Goal: Task Accomplishment & Management: Manage account settings

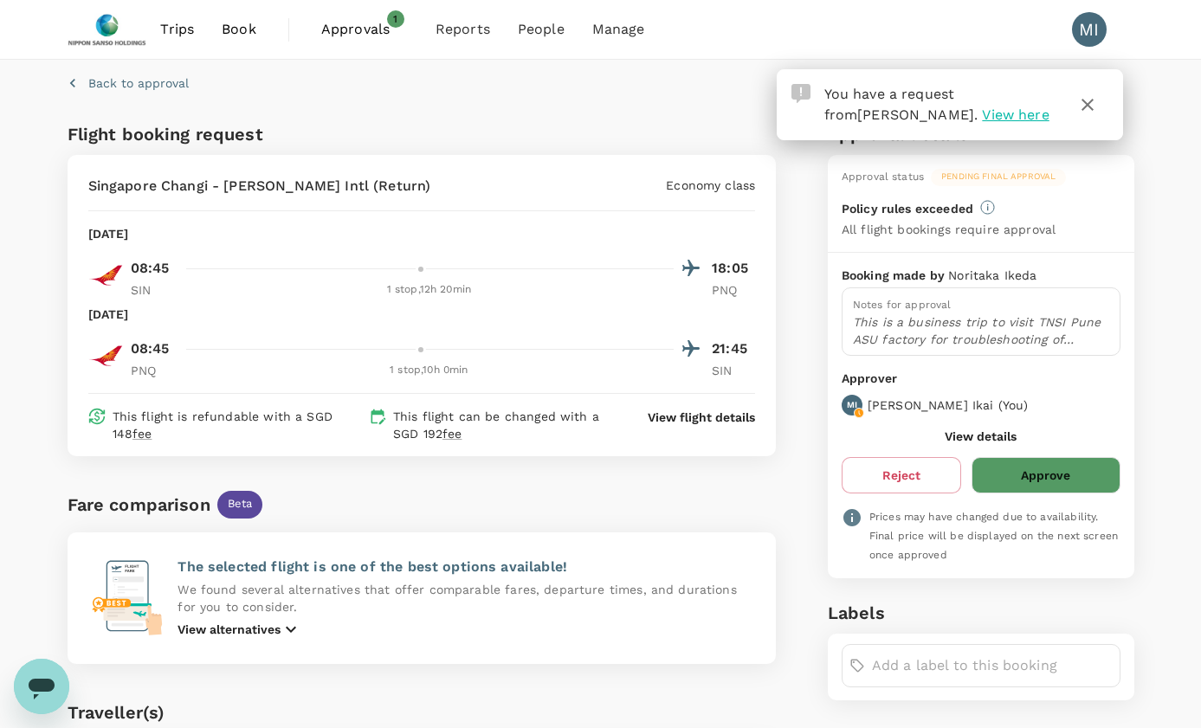
click at [715, 411] on p "View flight details" at bounding box center [701, 417] width 107 height 17
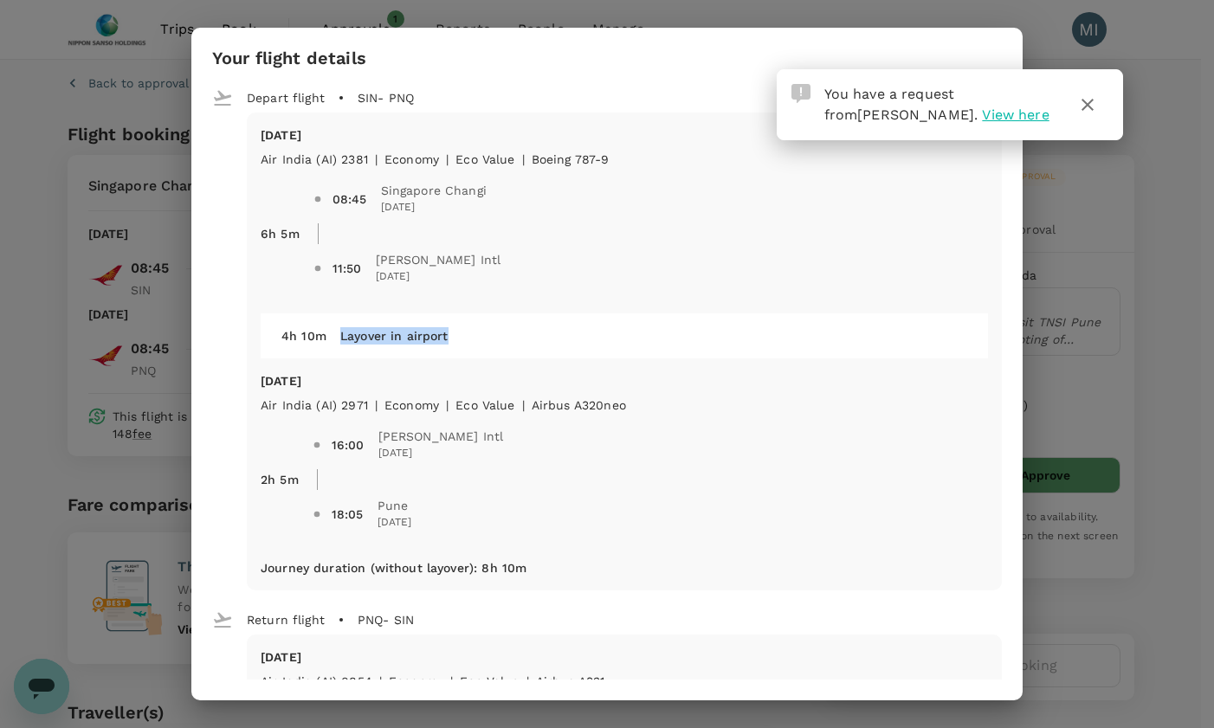
drag, startPoint x: 339, startPoint y: 339, endPoint x: 467, endPoint y: 335, distance: 127.4
click at [467, 335] on div "Layover in airport" at bounding box center [647, 329] width 641 height 31
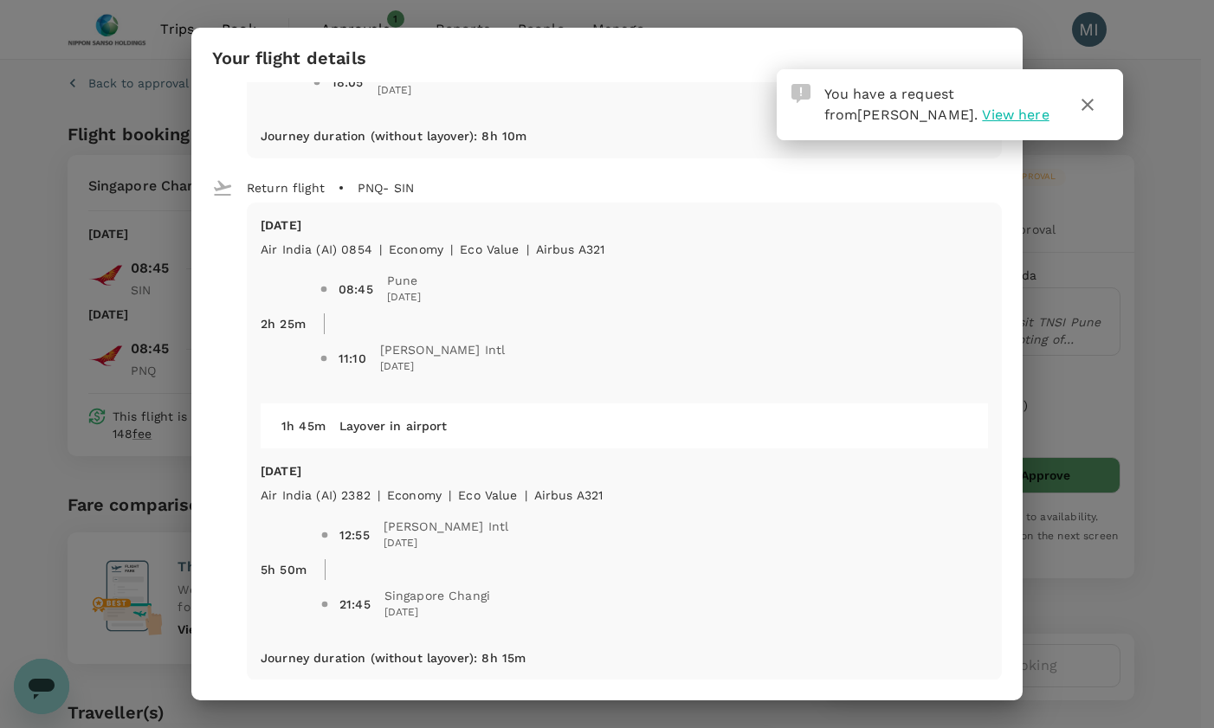
scroll to position [433, 0]
click at [1102, 101] on button "button" at bounding box center [1088, 105] width 42 height 42
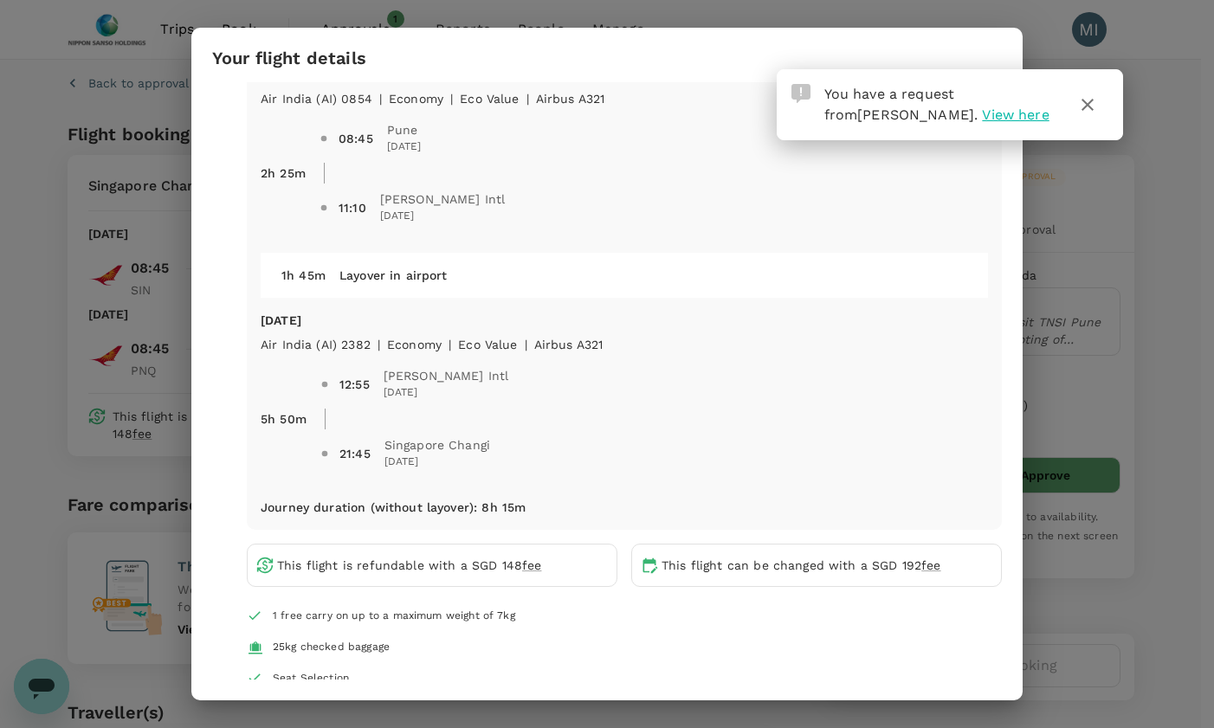
scroll to position [464, 0]
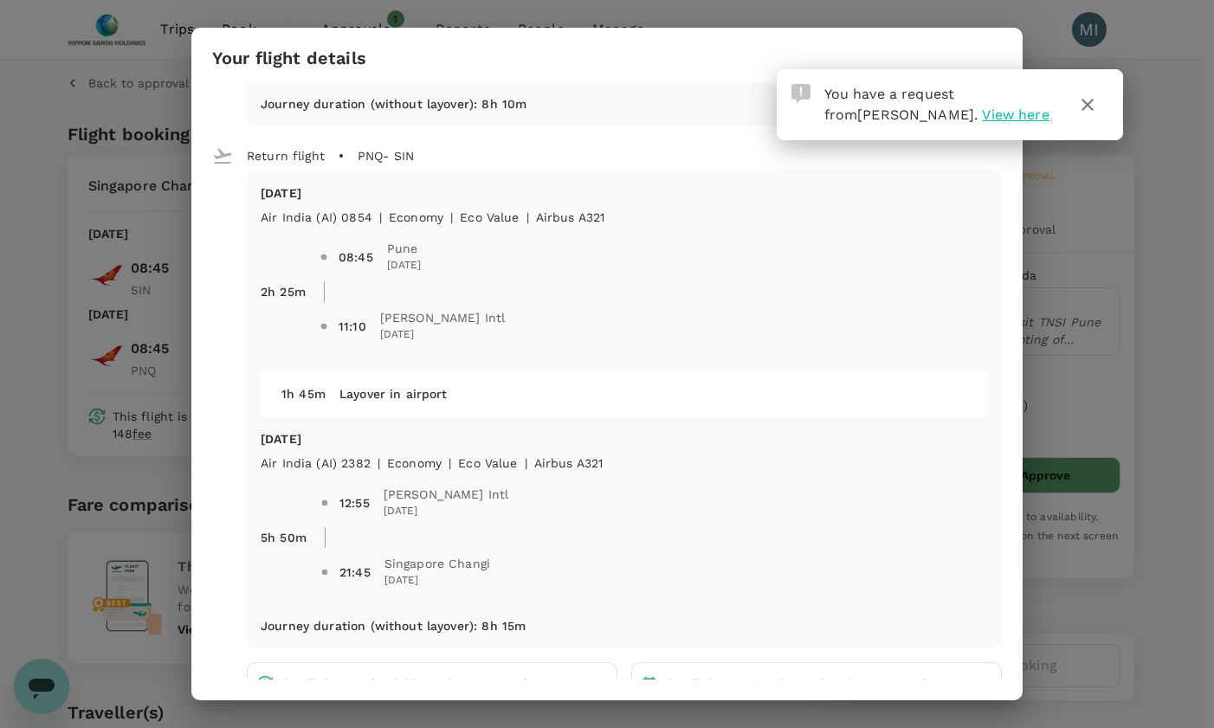
click at [1094, 97] on icon "button" at bounding box center [1087, 104] width 21 height 21
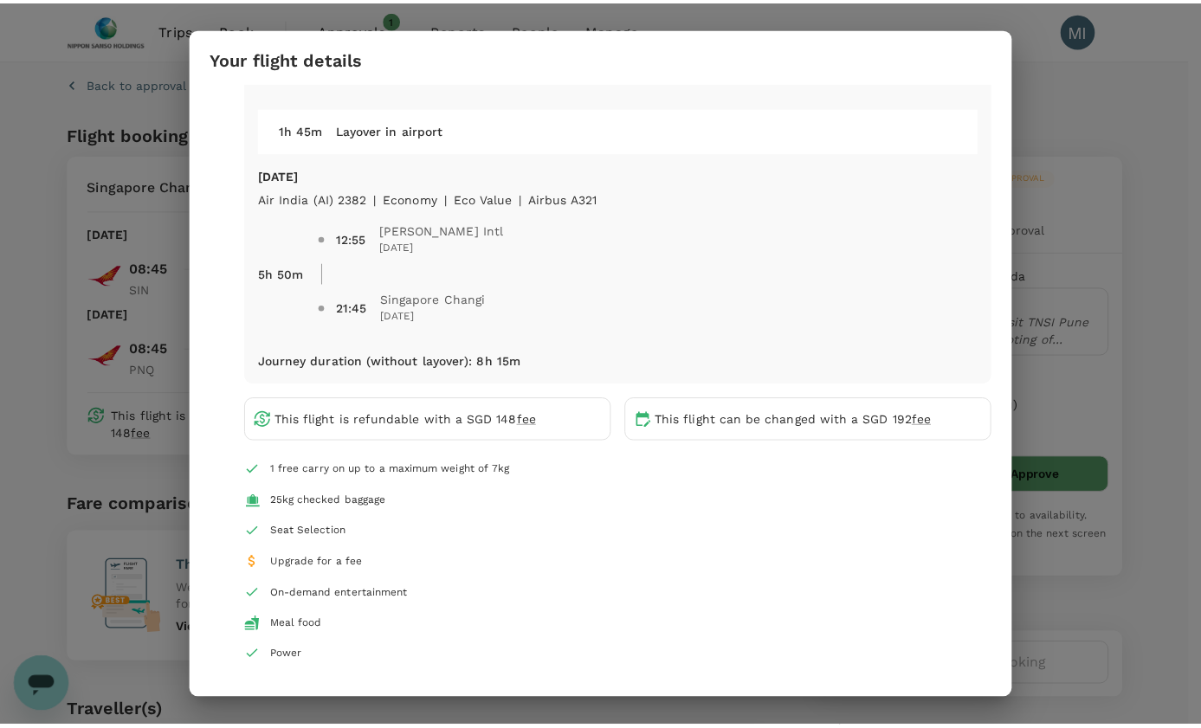
scroll to position [753, 0]
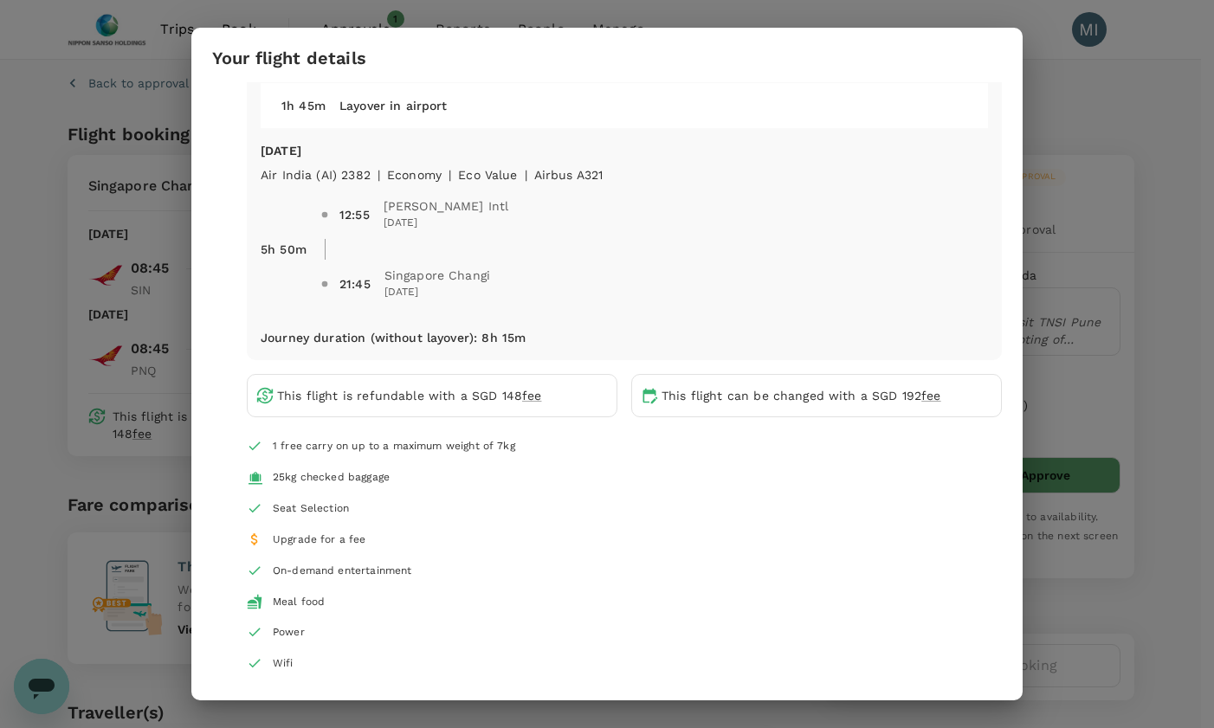
click at [1125, 217] on div "Your flight details Depart flight SIN - PNQ [DATE] Air India (AI) 2381 | econom…" at bounding box center [607, 364] width 1214 height 728
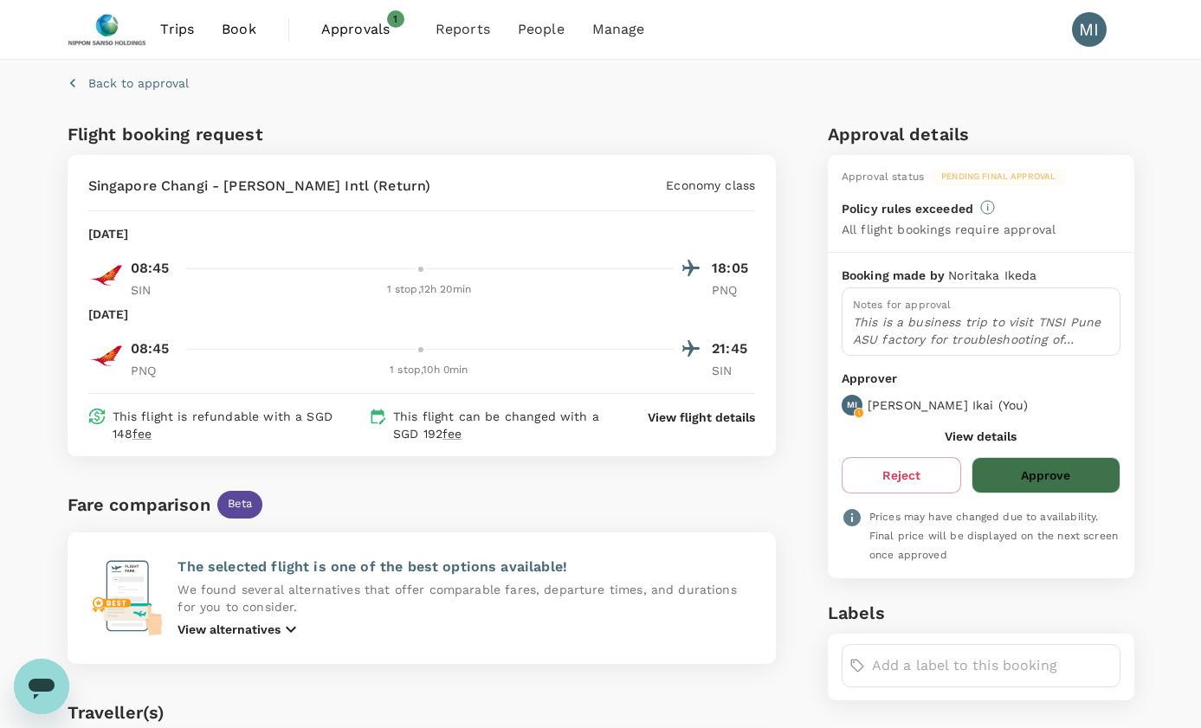
click at [1044, 469] on button "Approve" at bounding box center [1046, 475] width 148 height 36
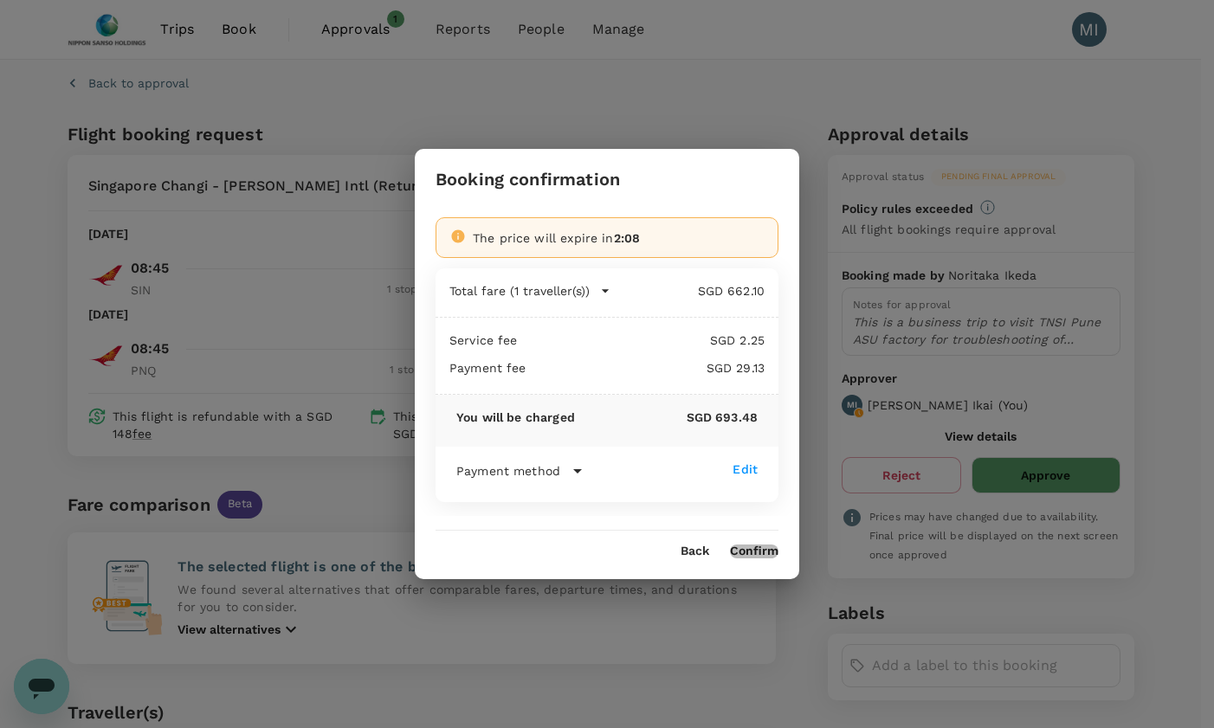
click at [763, 552] on button "Confirm" at bounding box center [754, 552] width 48 height 14
